Goal: Find specific page/section: Find specific page/section

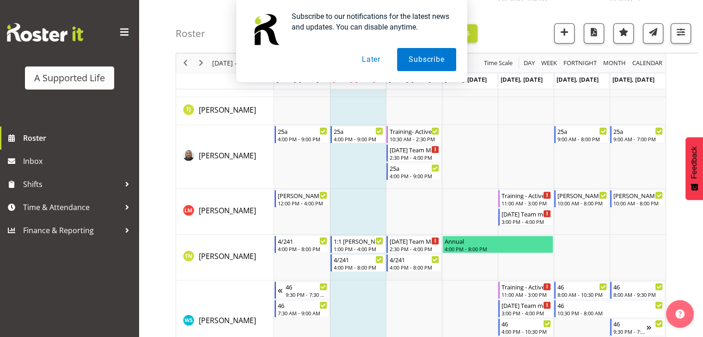
scroll to position [5450, 0]
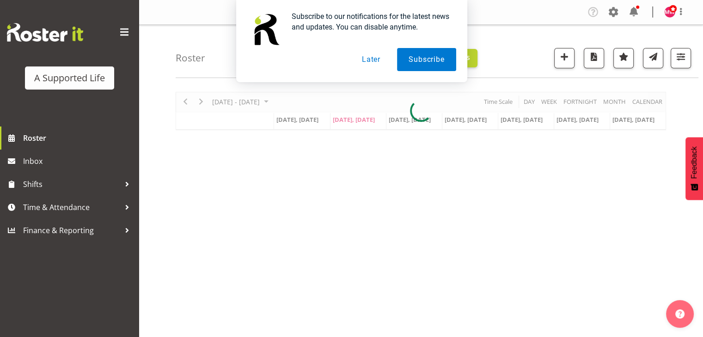
click at [376, 60] on button "Later" at bounding box center [371, 59] width 42 height 23
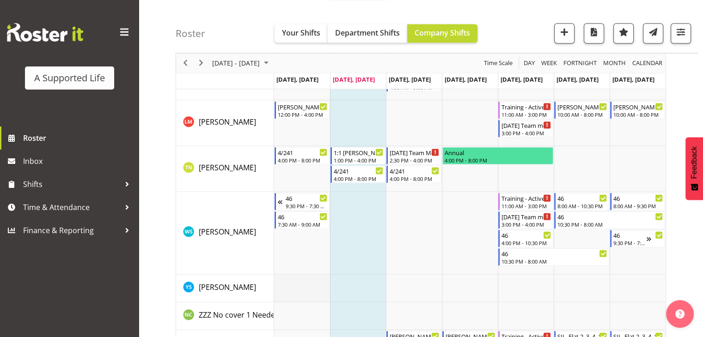
scroll to position [5516, 0]
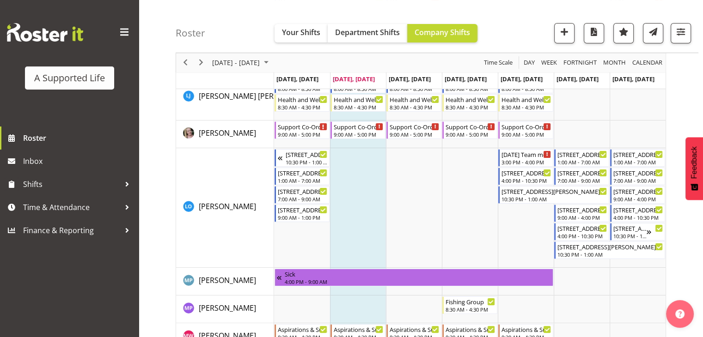
scroll to position [3737, 0]
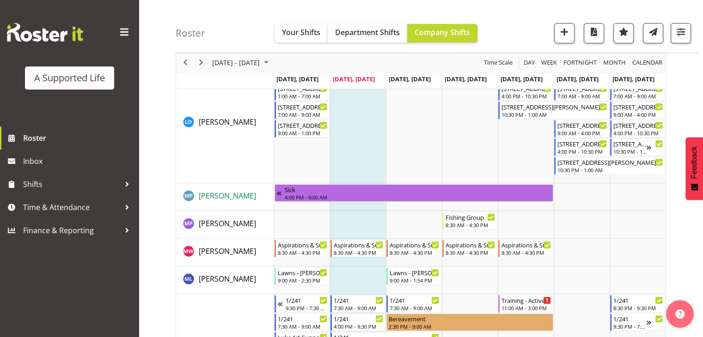
click at [220, 195] on span "[PERSON_NAME]" at bounding box center [227, 196] width 57 height 10
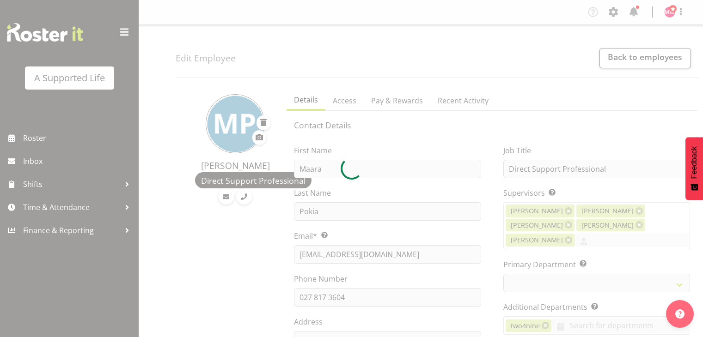
select select "TimelineWeek"
select select
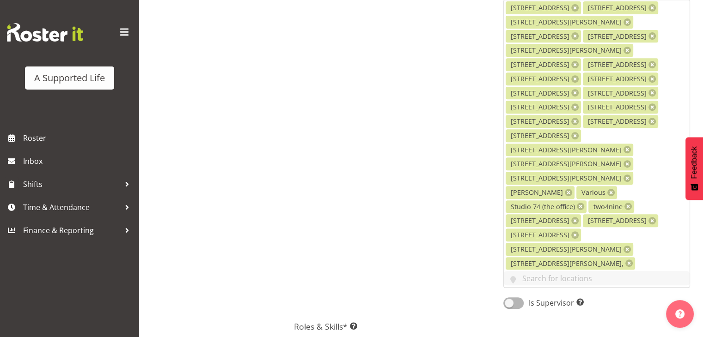
scroll to position [416, 0]
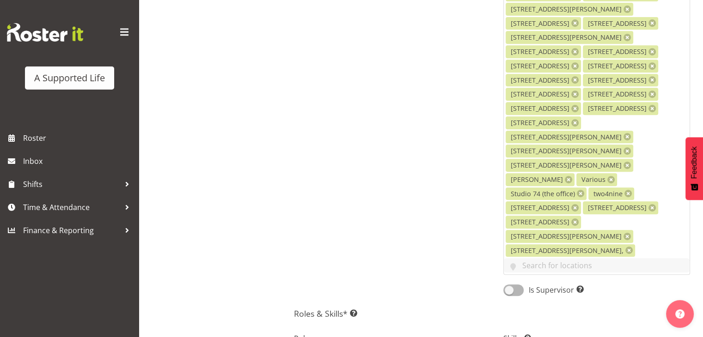
select select "903"
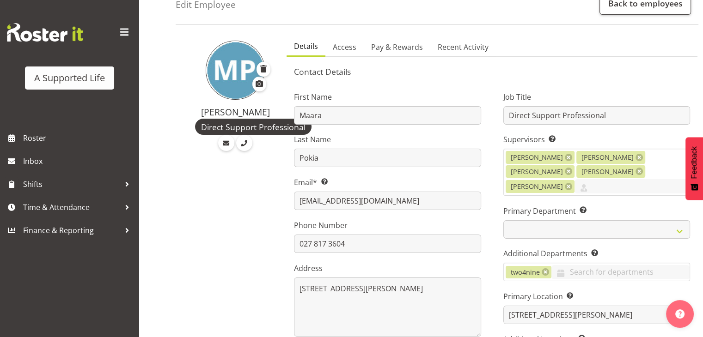
scroll to position [0, 0]
